Goal: Task Accomplishment & Management: Manage account settings

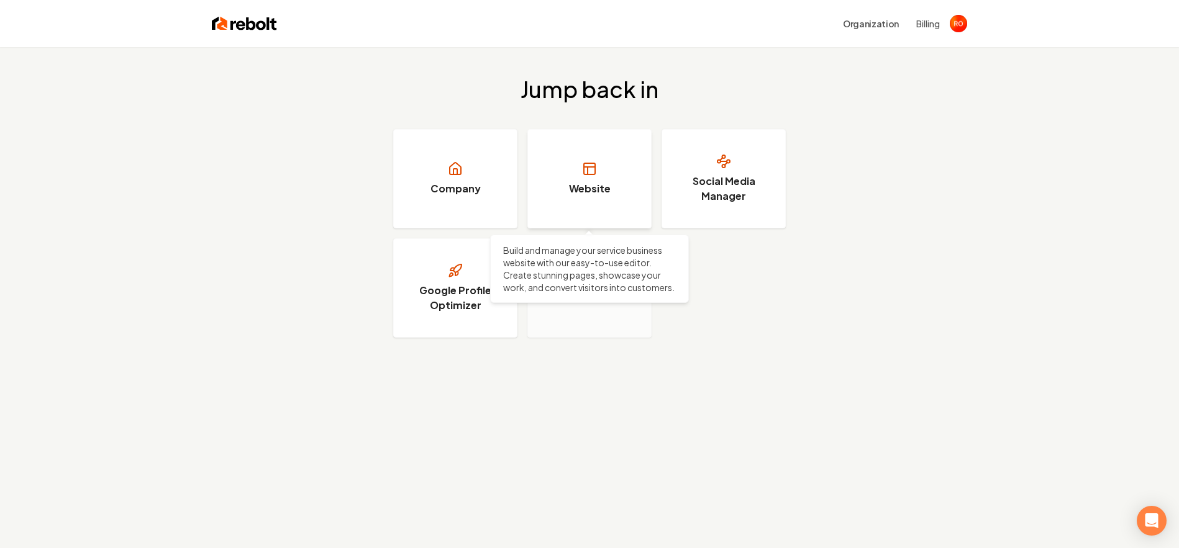
click at [593, 178] on link "Website" at bounding box center [589, 178] width 124 height 99
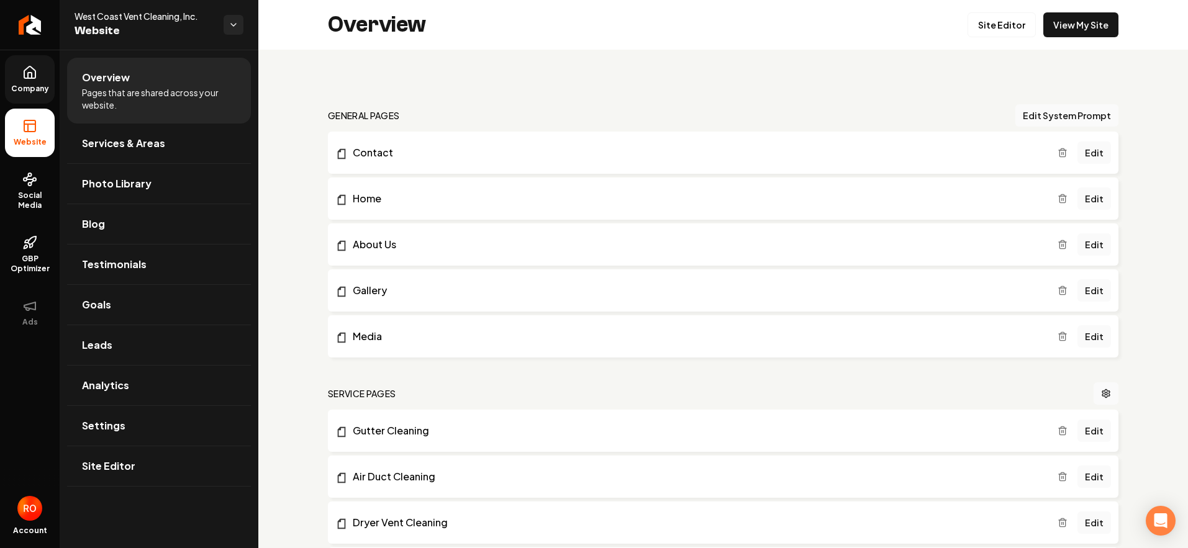
click at [32, 83] on link "Company" at bounding box center [30, 79] width 50 height 48
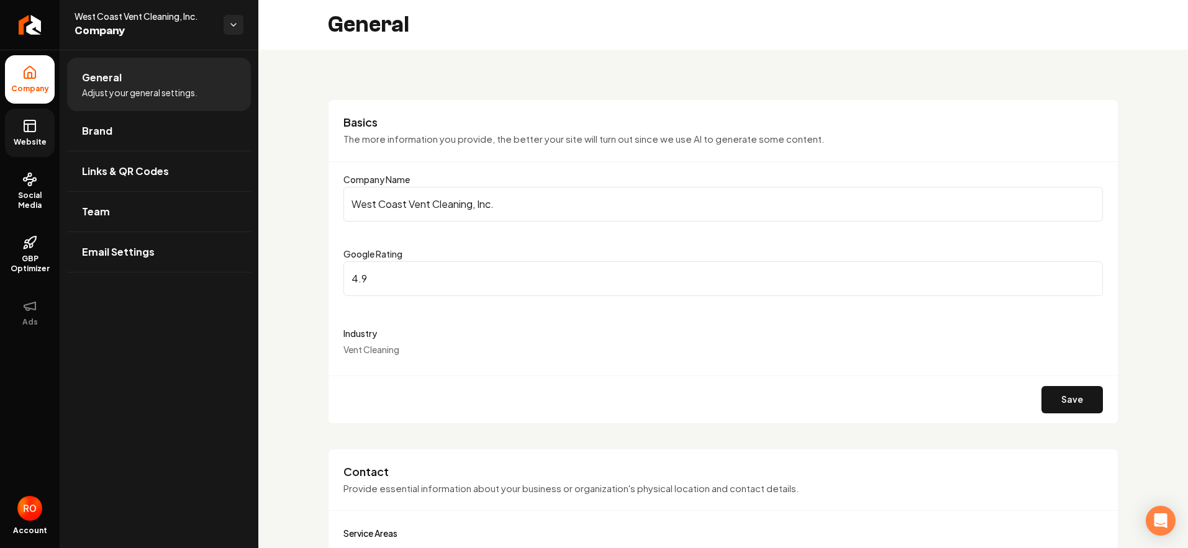
click at [29, 134] on link "Website" at bounding box center [30, 133] width 50 height 48
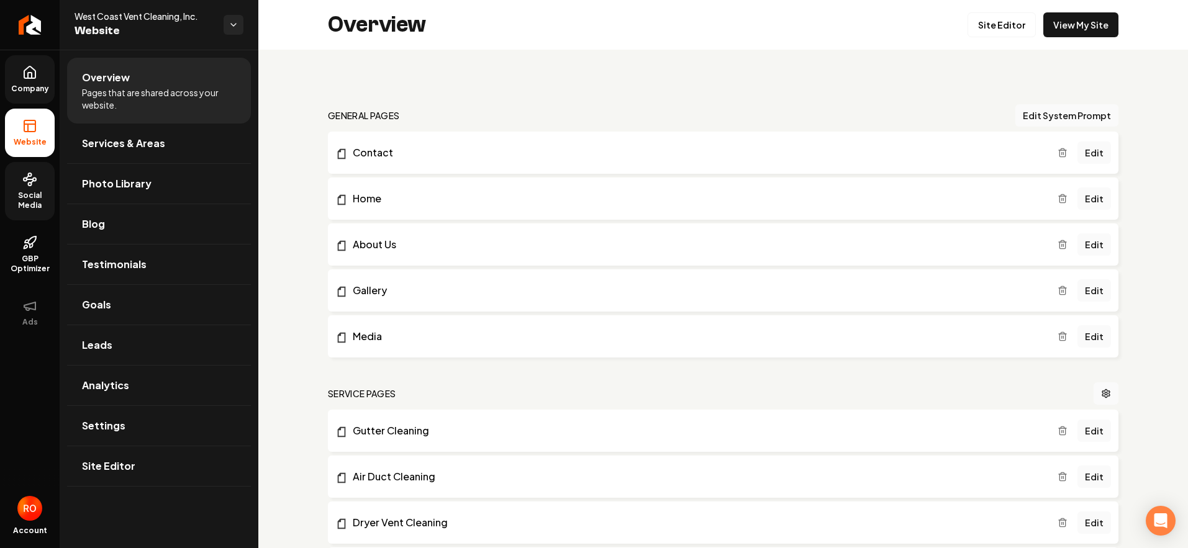
click at [30, 191] on span "Social Media" at bounding box center [30, 201] width 50 height 20
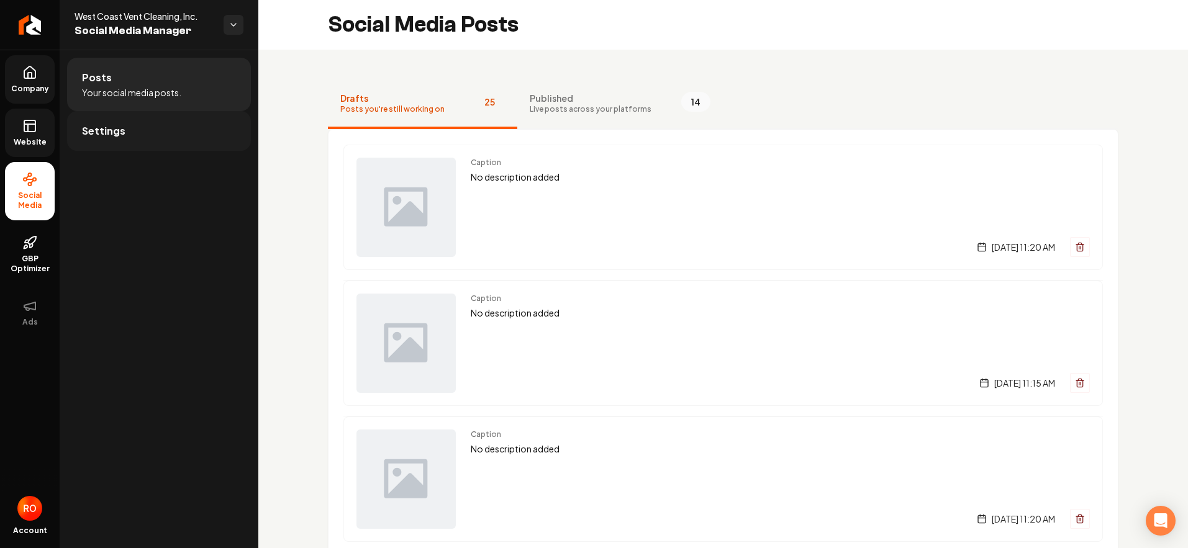
click at [98, 129] on span "Settings" at bounding box center [103, 131] width 43 height 15
